Goal: Transaction & Acquisition: Purchase product/service

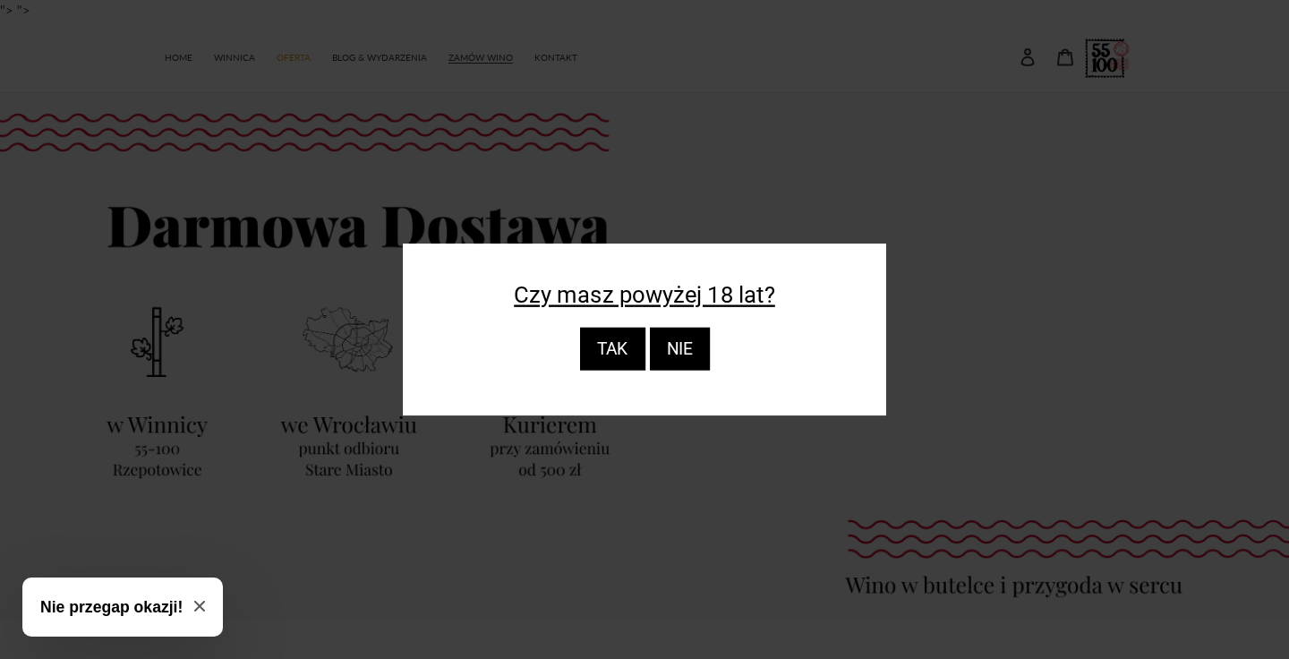
click at [629, 354] on div "TAK" at bounding box center [611, 349] width 65 height 43
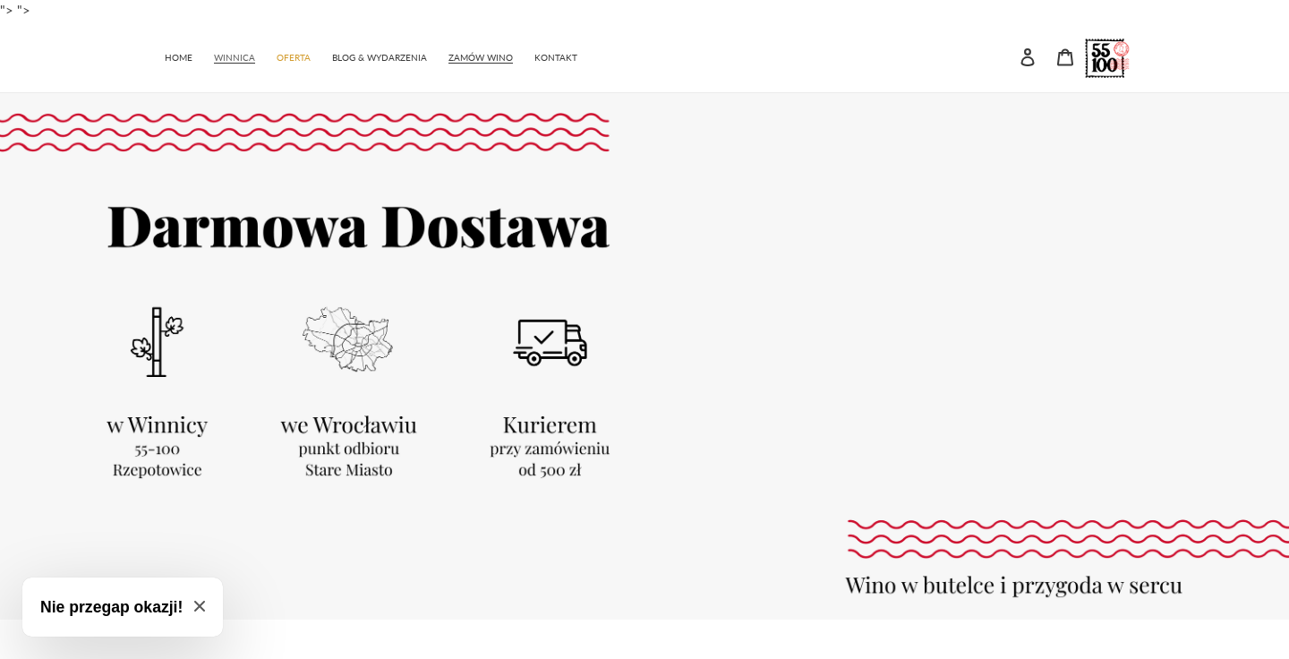
click at [239, 56] on span "WINNICA" at bounding box center [234, 58] width 41 height 12
click at [286, 60] on span "OFERTA" at bounding box center [294, 58] width 34 height 12
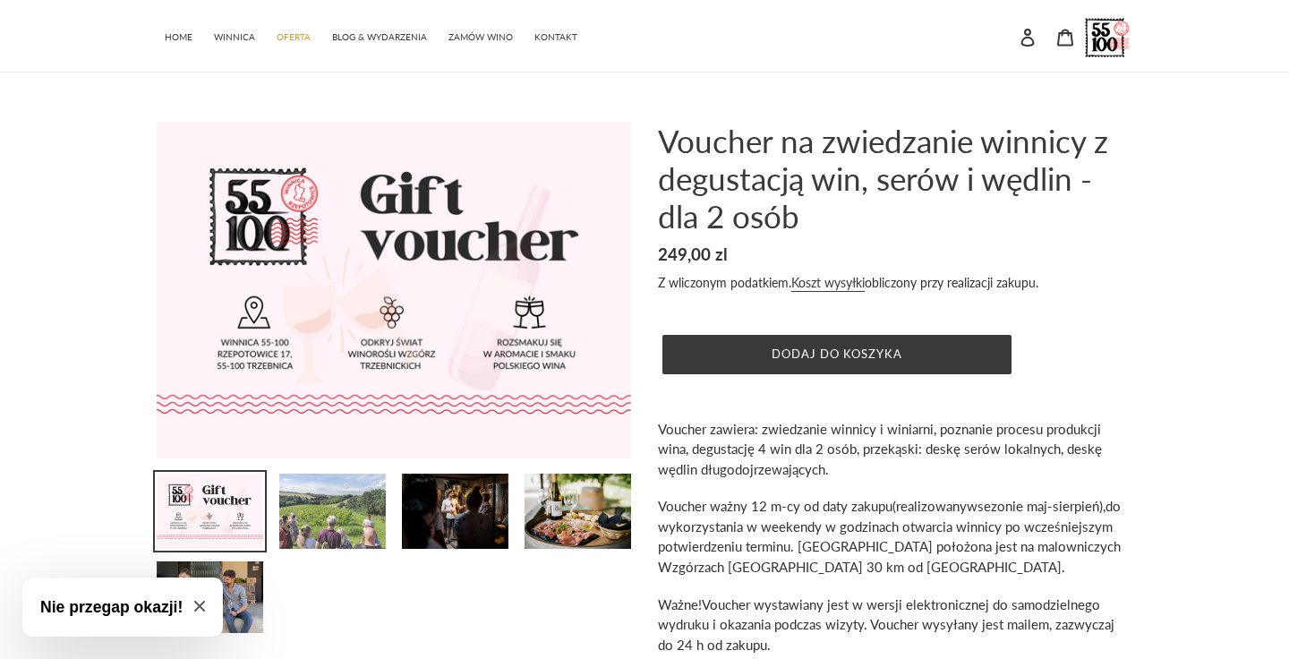
click at [337, 516] on img at bounding box center [332, 511] width 110 height 79
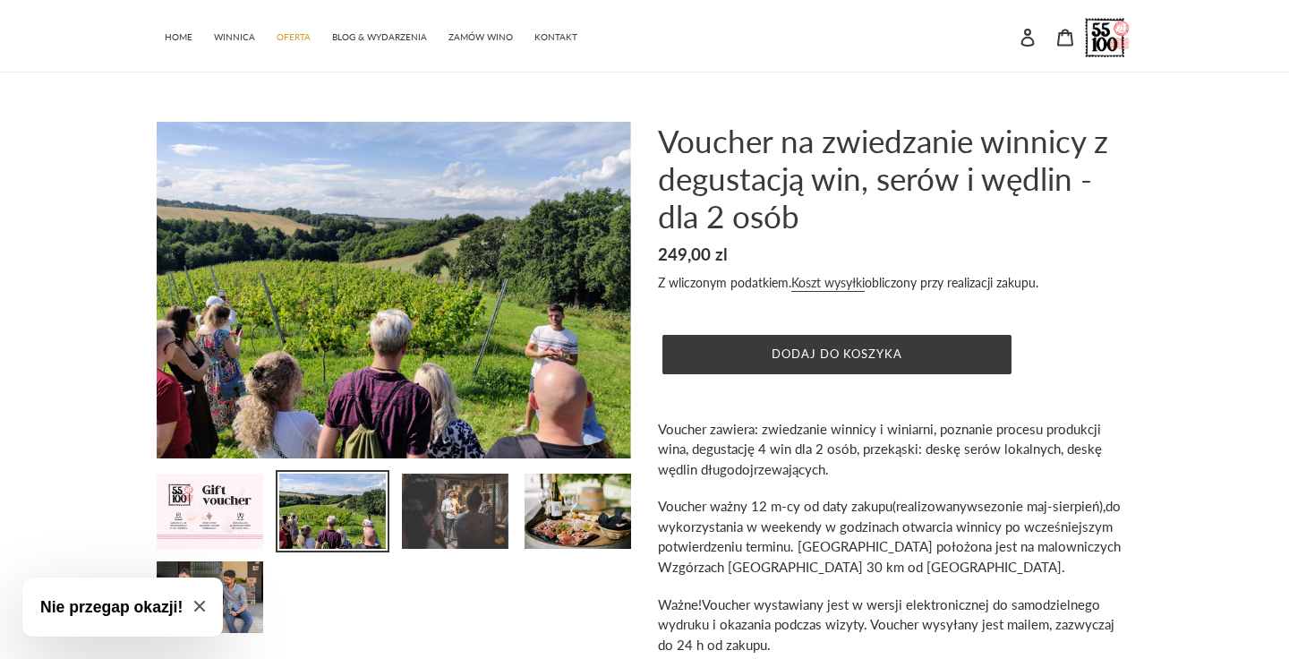
click at [452, 508] on img at bounding box center [455, 511] width 110 height 79
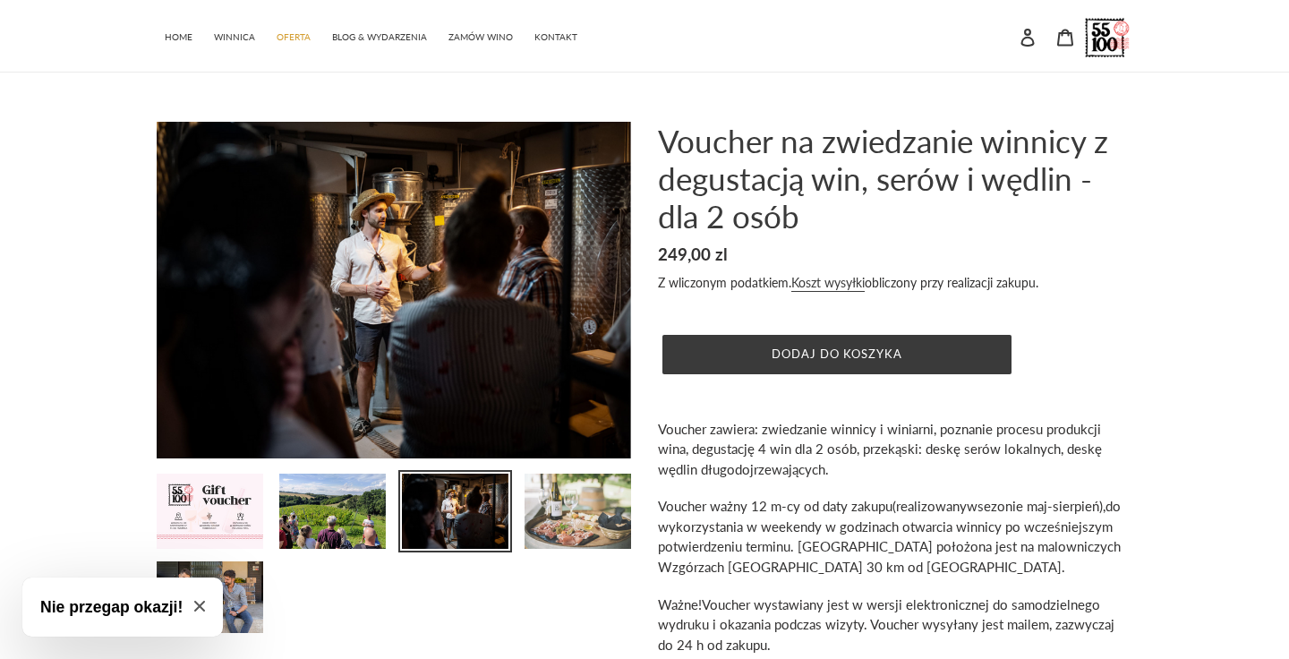
click at [584, 531] on img at bounding box center [578, 511] width 110 height 79
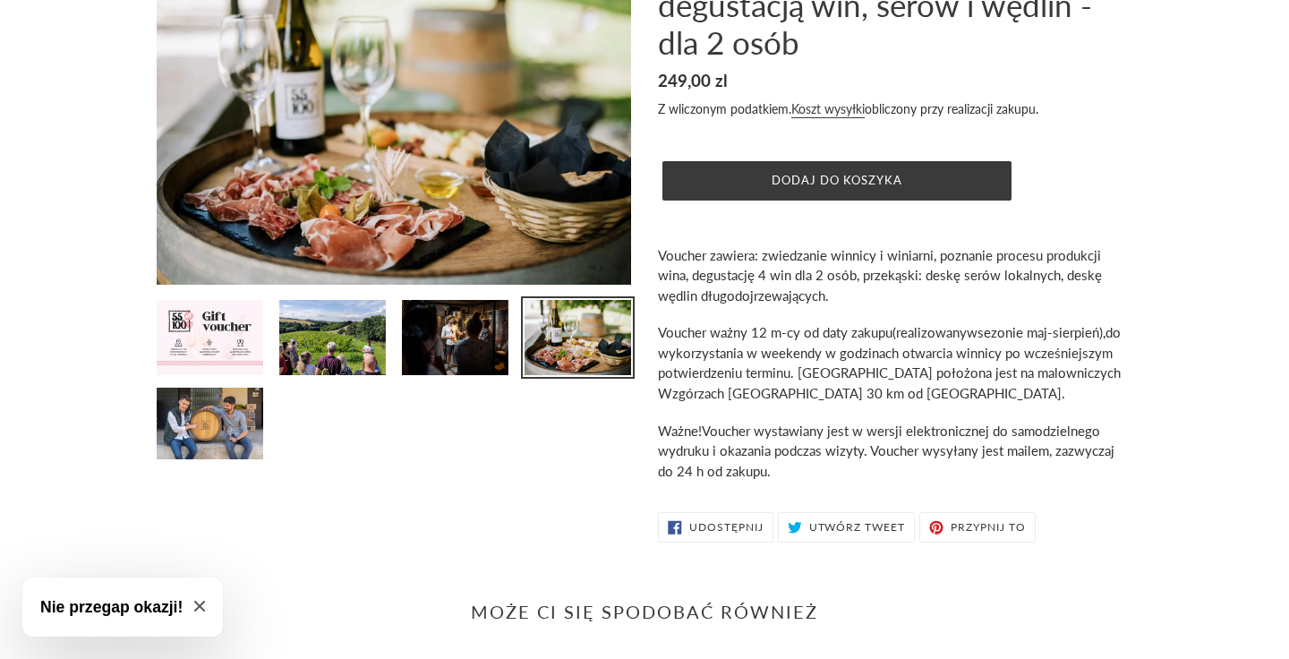
scroll to position [198, 0]
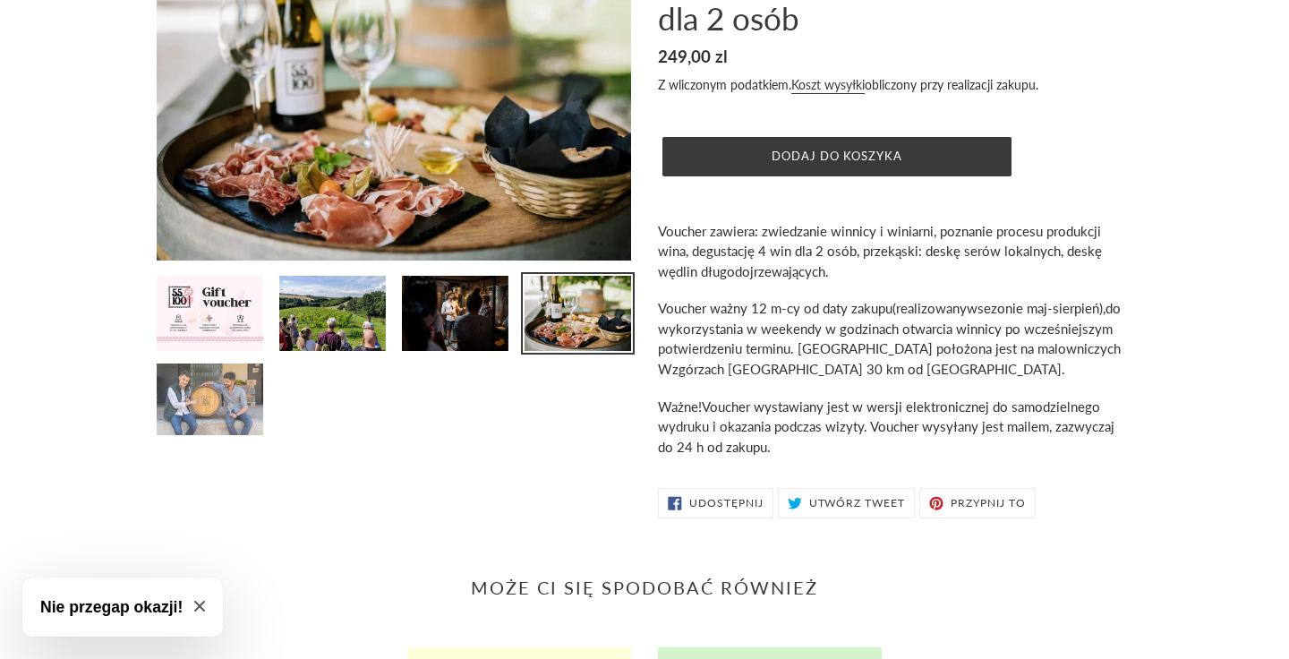
click at [224, 419] on img at bounding box center [210, 399] width 110 height 75
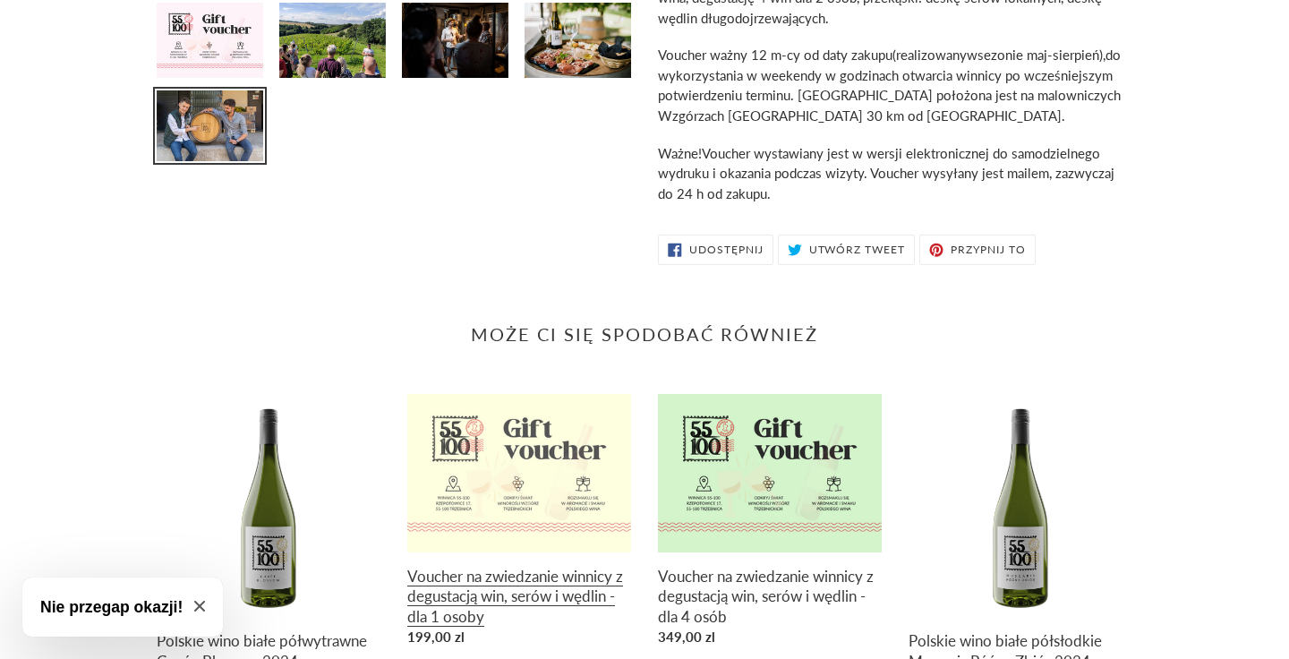
scroll to position [0, 0]
